Goal: Find specific page/section: Find specific page/section

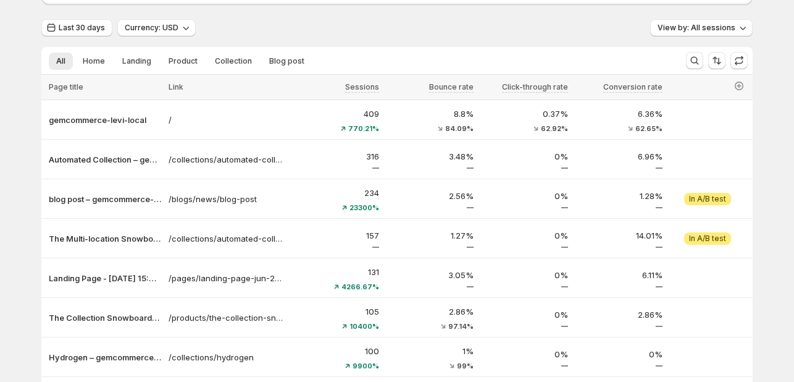
scroll to position [79, 0]
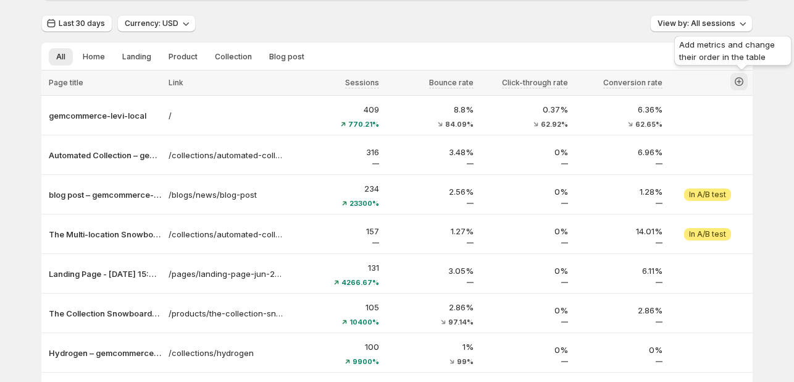
click at [742, 86] on icon "button" at bounding box center [739, 81] width 12 height 12
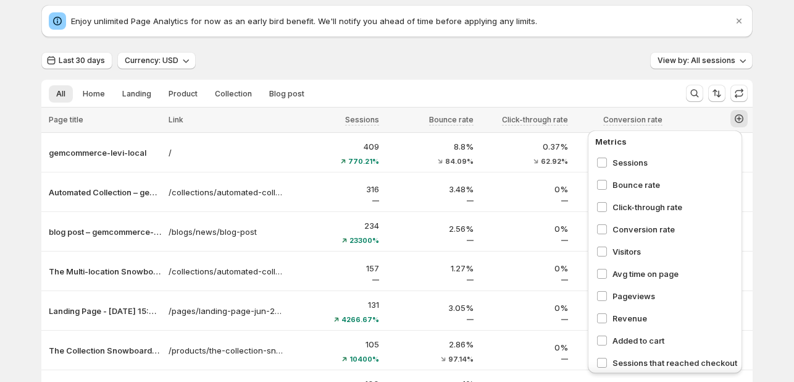
scroll to position [40, 0]
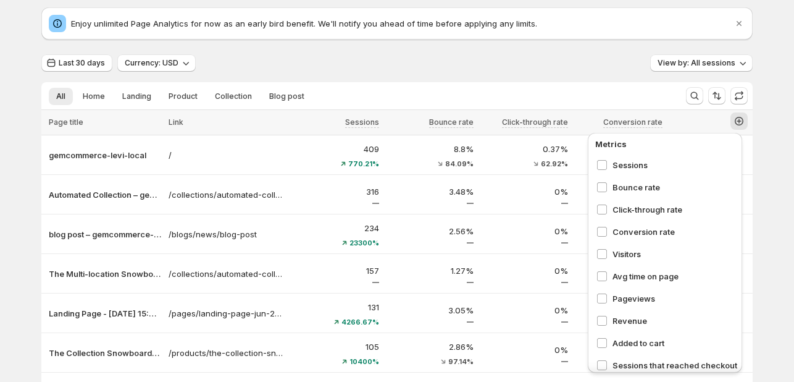
click at [780, 87] on div "Analytics. This page is ready Analytics Enjoy unlimited Page Analytics for now …" at bounding box center [397, 292] width 794 height 665
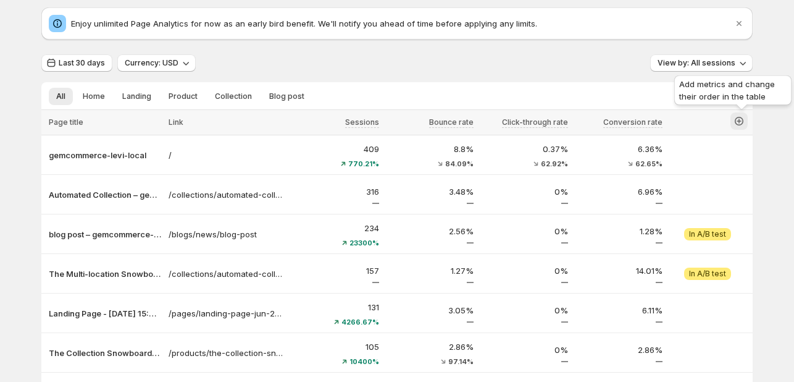
click at [742, 115] on icon "button" at bounding box center [739, 121] width 12 height 12
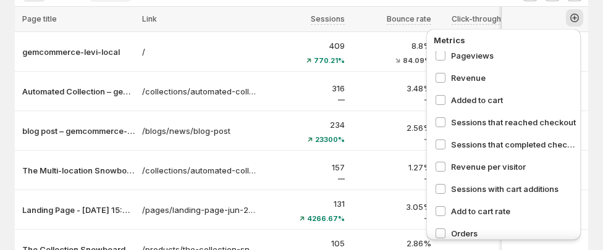
scroll to position [140, 0]
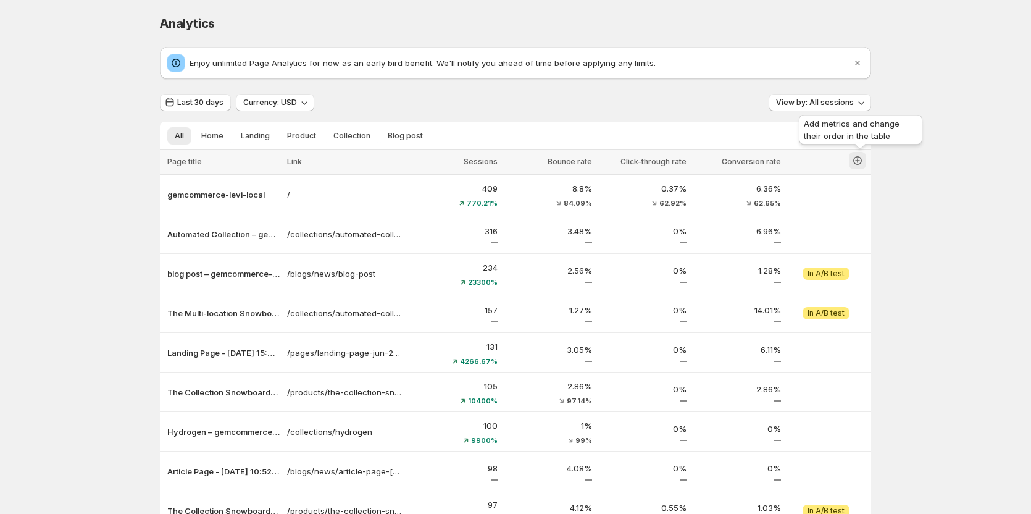
click at [860, 161] on icon "button" at bounding box center [857, 160] width 5 height 5
